Goal: Register for event/course

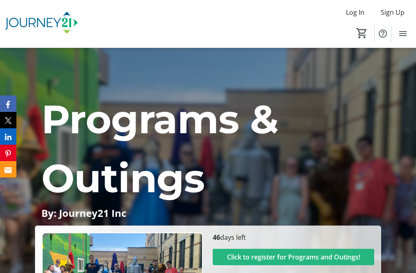
click at [255, 250] on span at bounding box center [292, 257] width 161 height 20
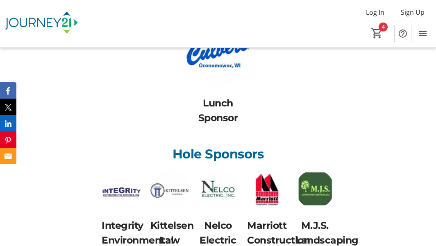
scroll to position [2399, 0]
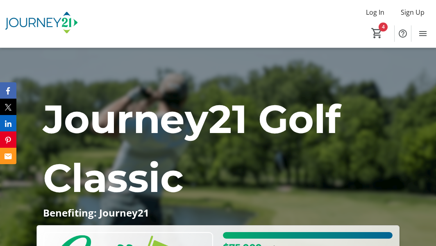
click at [212, 199] on p "Journey21 Golf Classic" at bounding box center [218, 149] width 350 height 118
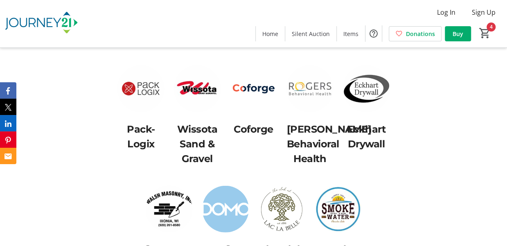
scroll to position [2575, 0]
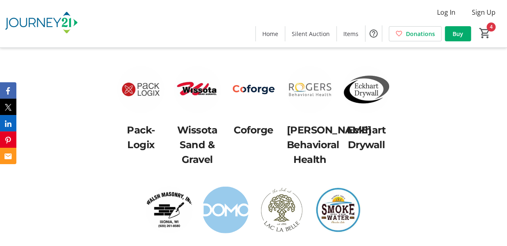
click at [342, 187] on img at bounding box center [338, 210] width 47 height 47
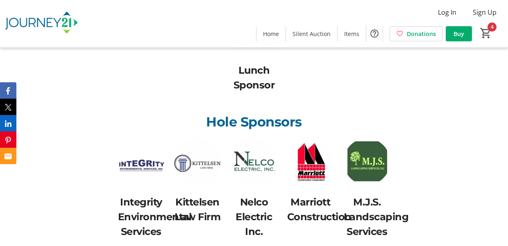
scroll to position [2299, 0]
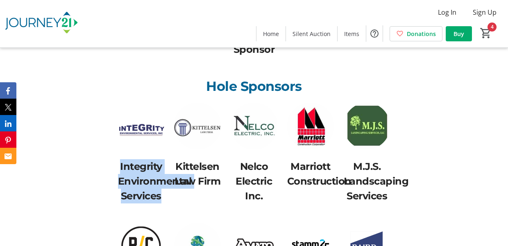
drag, startPoint x: 166, startPoint y: 144, endPoint x: 109, endPoint y: 110, distance: 66.1
copy p "Integrity Environmental Services"
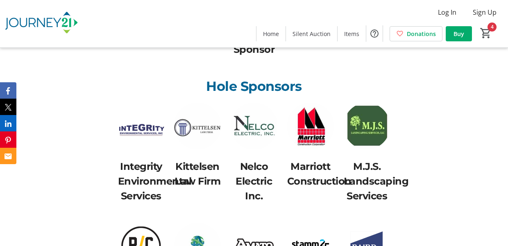
drag, startPoint x: 224, startPoint y: 130, endPoint x: 177, endPoint y: 108, distance: 52.2
copy p "Kittelsen Law Firm"
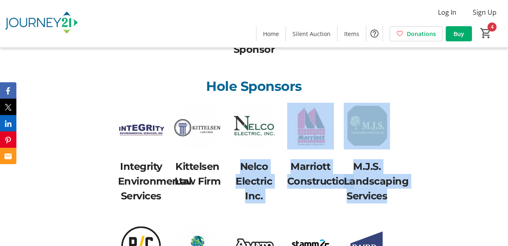
drag, startPoint x: 399, startPoint y: 140, endPoint x: 238, endPoint y: 106, distance: 164.9
copy div "Nelco Electric Inc. Marriott Construction M.J.S. Landscaping Services"
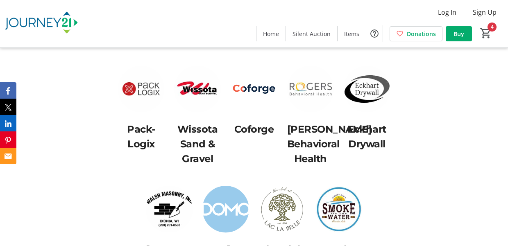
scroll to position [2577, 0]
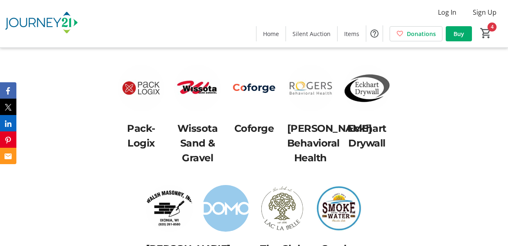
drag, startPoint x: 369, startPoint y: 215, endPoint x: 230, endPoint y: 130, distance: 162.6
drag, startPoint x: 230, startPoint y: 130, endPoint x: 394, endPoint y: 203, distance: 179.3
click at [394, 203] on div "Integrity Environmental Services Kittelsen Law Firm Nelco Electric Inc. Marriot…" at bounding box center [254, 64] width 339 height 481
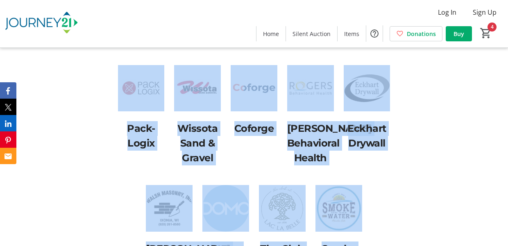
drag, startPoint x: 362, startPoint y: 220, endPoint x: 163, endPoint y: 51, distance: 261.1
click at [163, 51] on div "Integrity Environmental Services Kittelsen Law Firm Nelco Electric Inc. Marriot…" at bounding box center [254, 64] width 339 height 481
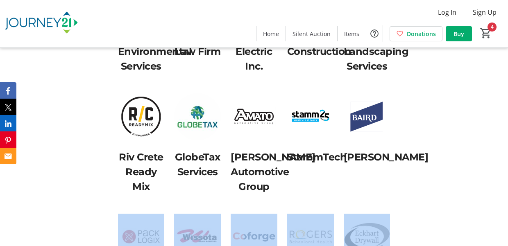
scroll to position [2419, 0]
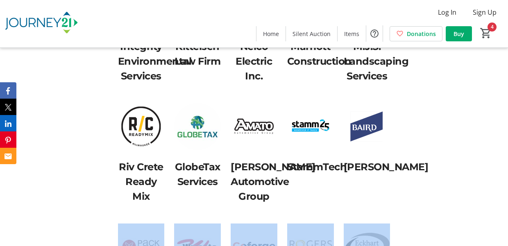
copy div "Pack-Logix Wissota Sand & Gravel Coforge [PERSON_NAME] Behavioral Health Eckhar…"
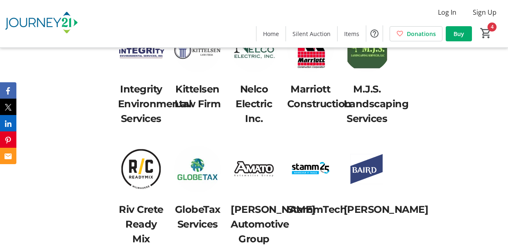
scroll to position [2376, 0]
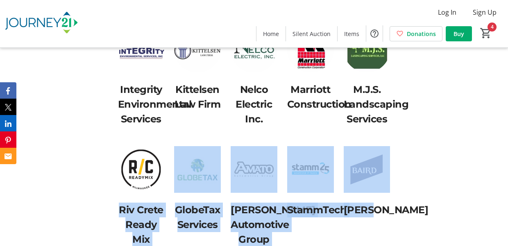
drag, startPoint x: 405, startPoint y: 152, endPoint x: 118, endPoint y: 149, distance: 286.6
copy div "Riv Crete Ready Mix GlobeTax Services [PERSON_NAME] Automotive Group StammTech …"
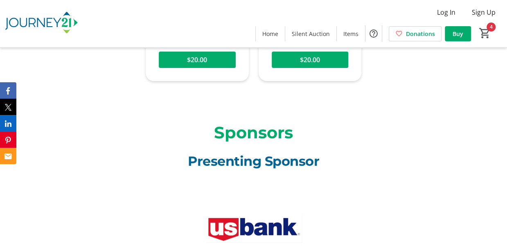
scroll to position [1659, 0]
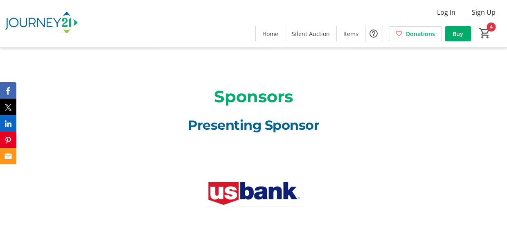
drag, startPoint x: 0, startPoint y: 0, endPoint x: 259, endPoint y: 172, distance: 310.5
drag, startPoint x: 259, startPoint y: 172, endPoint x: 196, endPoint y: 168, distance: 63.2
click at [196, 168] on div at bounding box center [254, 208] width 338 height 132
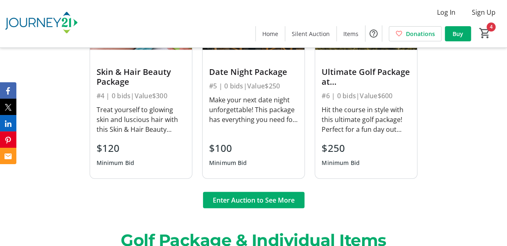
scroll to position [1025, 0]
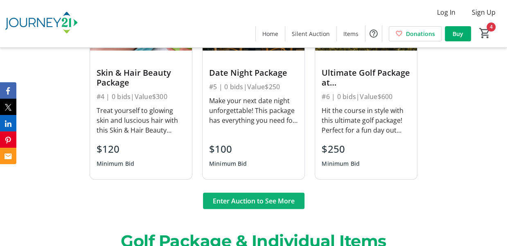
click at [234, 196] on span "Enter Auction to See More" at bounding box center [254, 201] width 82 height 10
